Goal: Task Accomplishment & Management: Manage account settings

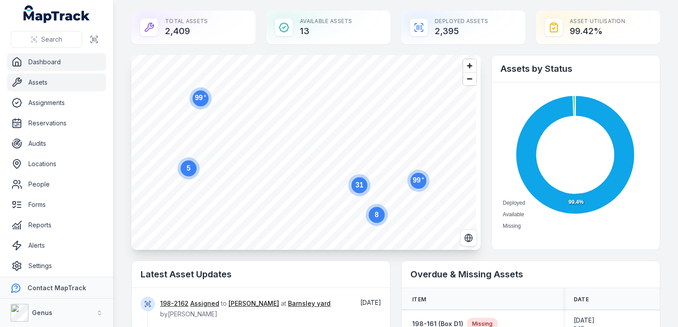
click at [41, 83] on link "Assets" at bounding box center [56, 83] width 99 height 18
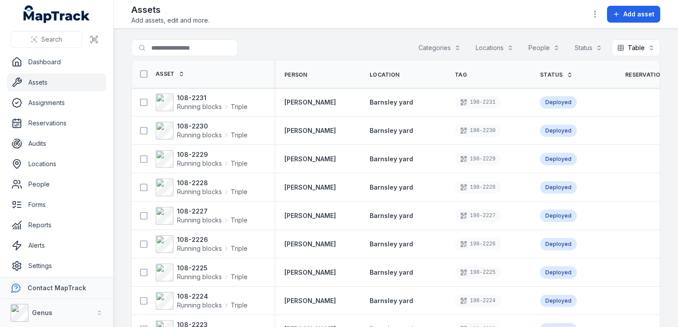
click at [442, 46] on button "Categories" at bounding box center [439, 47] width 54 height 17
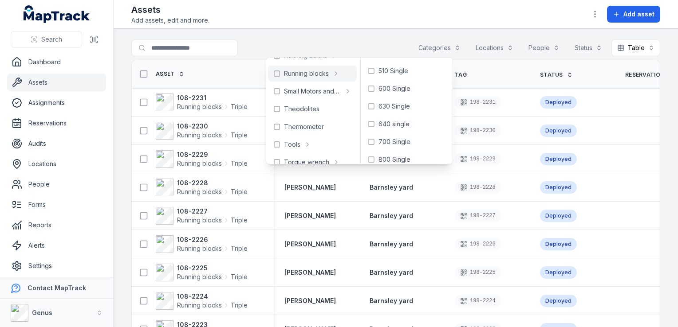
scroll to position [44, 0]
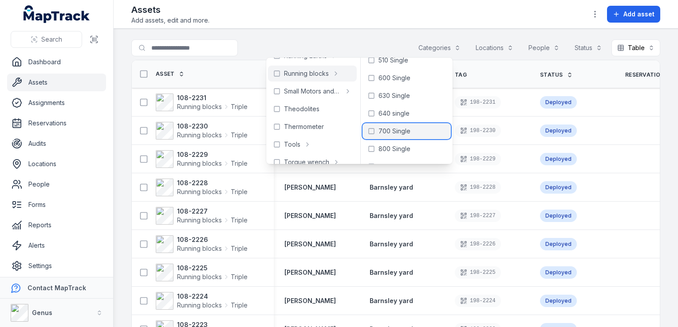
click at [396, 129] on span "700 Single" at bounding box center [394, 131] width 32 height 9
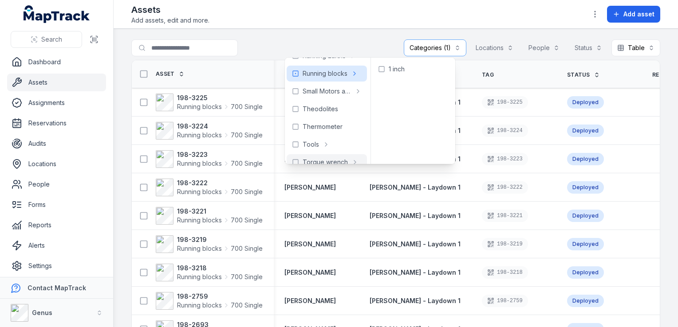
click at [339, 11] on div "Assets Add assets, edit and more. Add asset" at bounding box center [395, 14] width 529 height 21
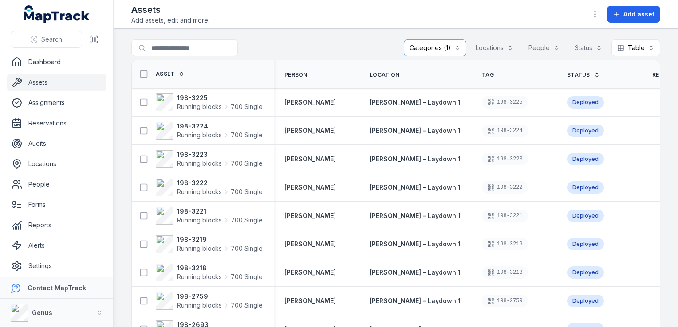
click at [51, 83] on link "Assets" at bounding box center [56, 83] width 99 height 18
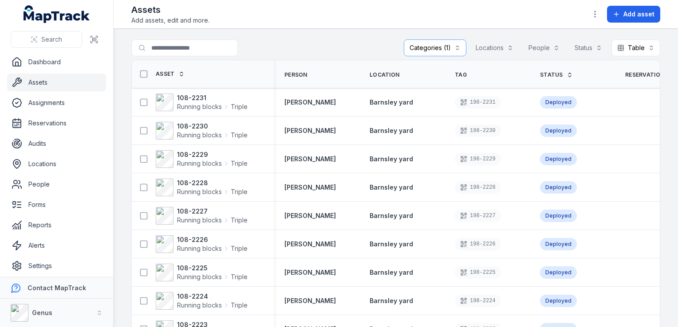
click at [427, 47] on button "Categories (1)" at bounding box center [435, 47] width 63 height 17
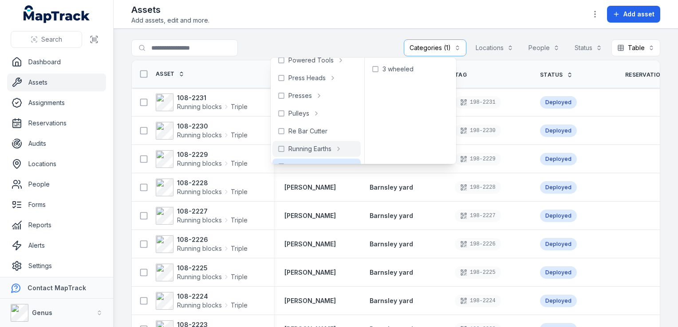
scroll to position [581, 0]
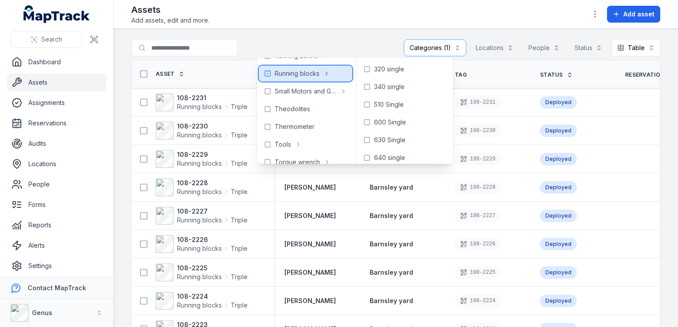
click at [316, 71] on span "Running blocks" at bounding box center [296, 73] width 45 height 9
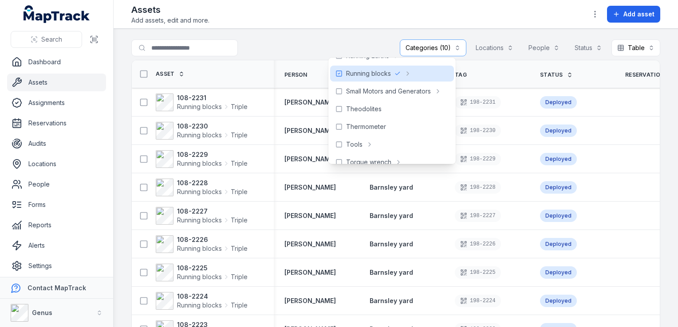
click at [314, 48] on div "**********" at bounding box center [395, 49] width 529 height 20
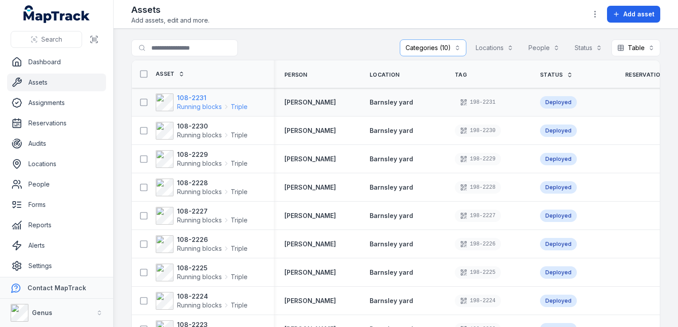
click at [225, 101] on strong "108-2231" at bounding box center [212, 98] width 71 height 9
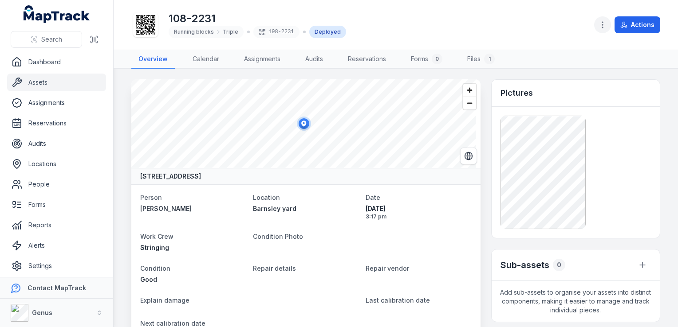
click at [601, 24] on icon "button" at bounding box center [602, 24] width 9 height 9
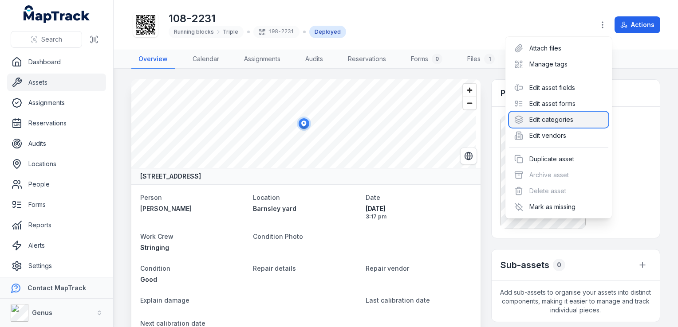
click at [551, 120] on div "Edit categories" at bounding box center [558, 120] width 99 height 16
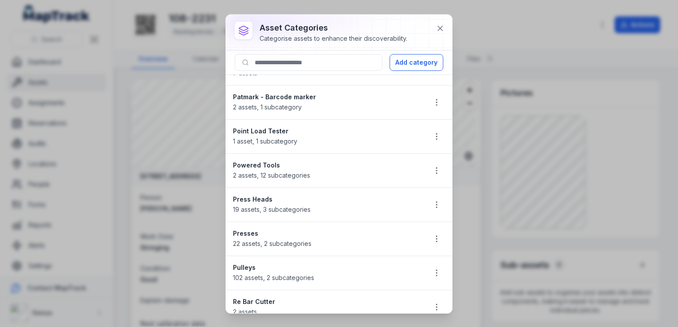
scroll to position [1064, 0]
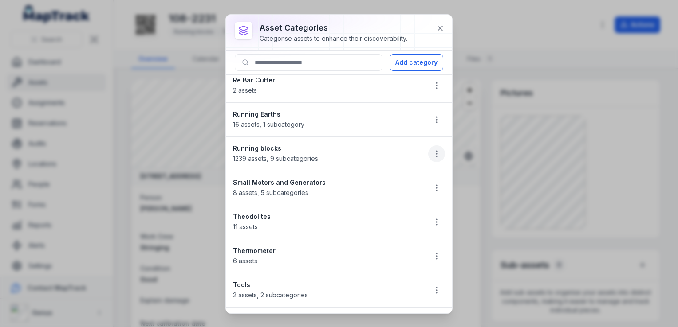
click at [432, 149] on icon "button" at bounding box center [436, 153] width 9 height 9
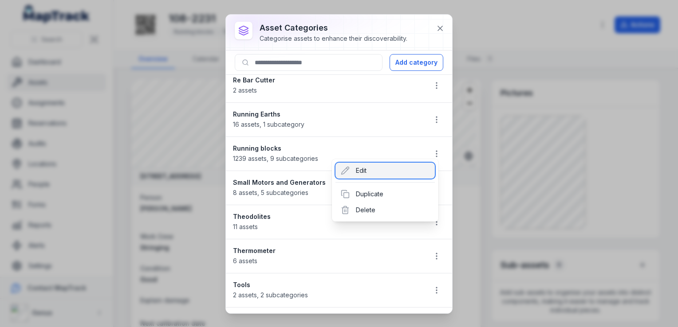
click at [363, 170] on div "Edit" at bounding box center [384, 171] width 99 height 16
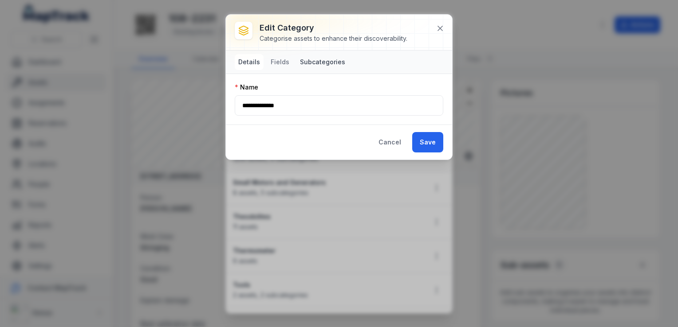
click at [318, 63] on button "Subcategories" at bounding box center [322, 62] width 52 height 16
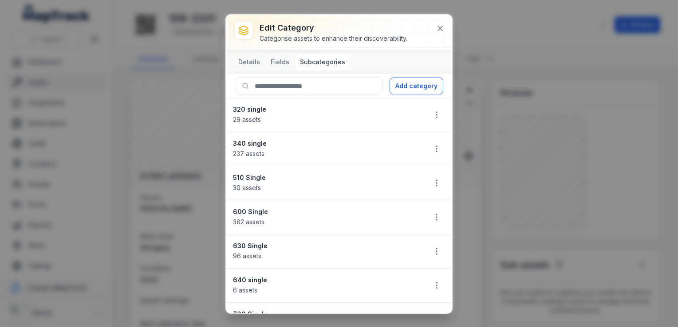
scroll to position [0, 0]
click at [440, 26] on icon at bounding box center [439, 28] width 9 height 9
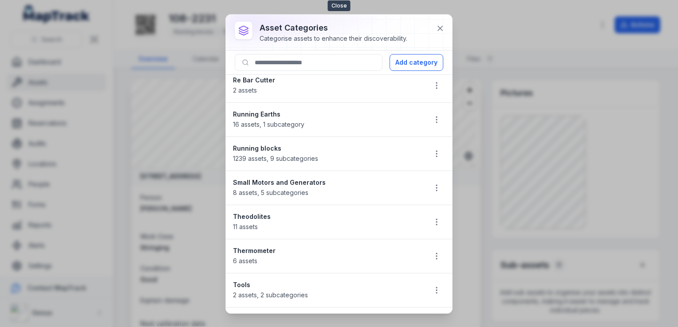
click at [440, 26] on icon at bounding box center [439, 28] width 9 height 9
